Goal: Find specific page/section: Find specific page/section

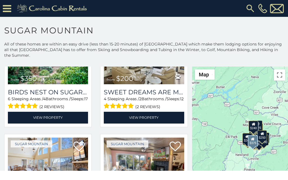
scroll to position [176, 0]
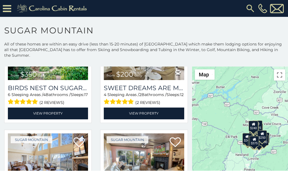
click at [23, 171] on html "**********" at bounding box center [144, 85] width 288 height 171
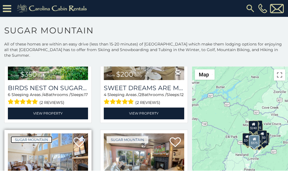
click at [24, 136] on link "Sugar Mountain" at bounding box center [32, 139] width 42 height 7
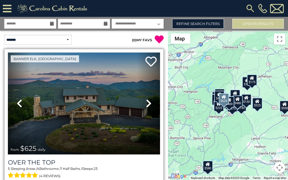
click at [12, 63] on link "Previous" at bounding box center [19, 104] width 23 height 102
